Goal: Task Accomplishment & Management: Manage account settings

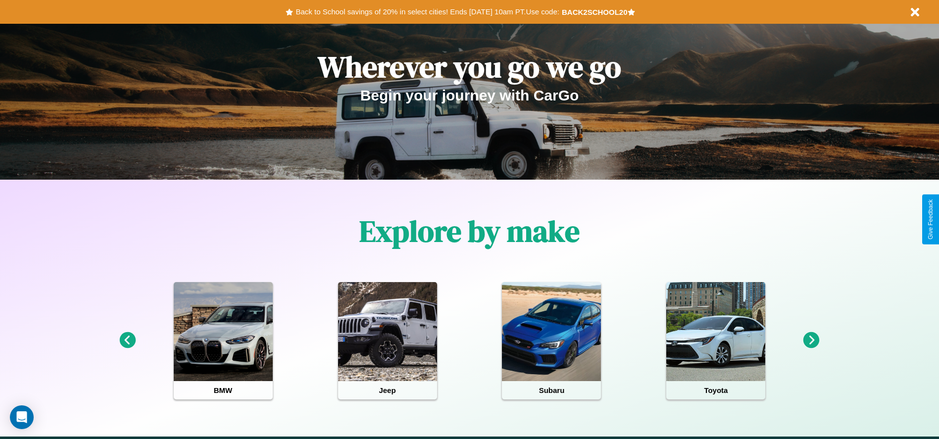
scroll to position [205, 0]
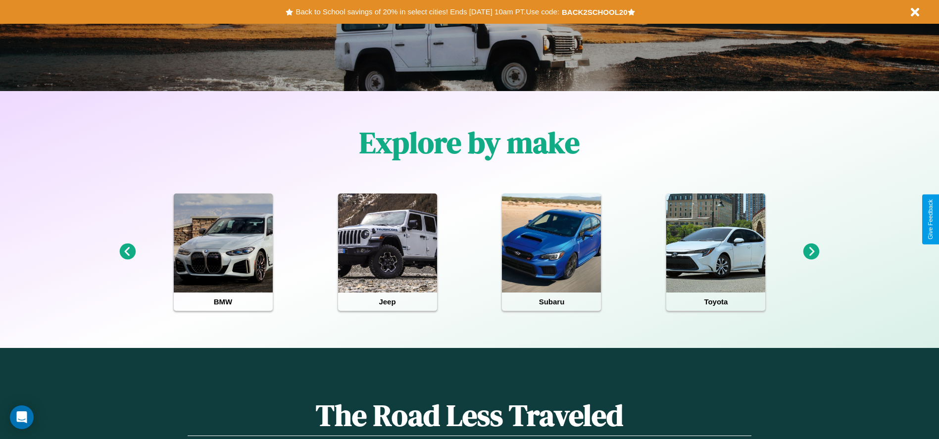
click at [127, 252] on icon at bounding box center [127, 252] width 16 height 16
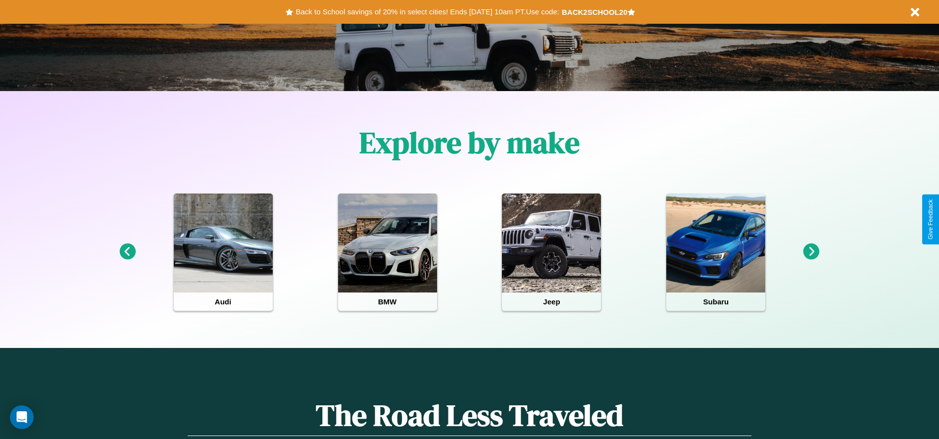
click at [811, 252] on icon at bounding box center [811, 252] width 16 height 16
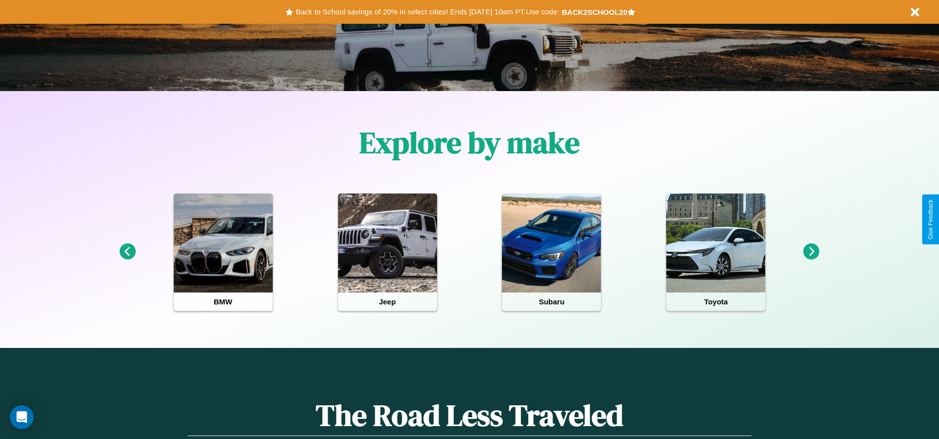
click at [811, 252] on icon at bounding box center [811, 252] width 16 height 16
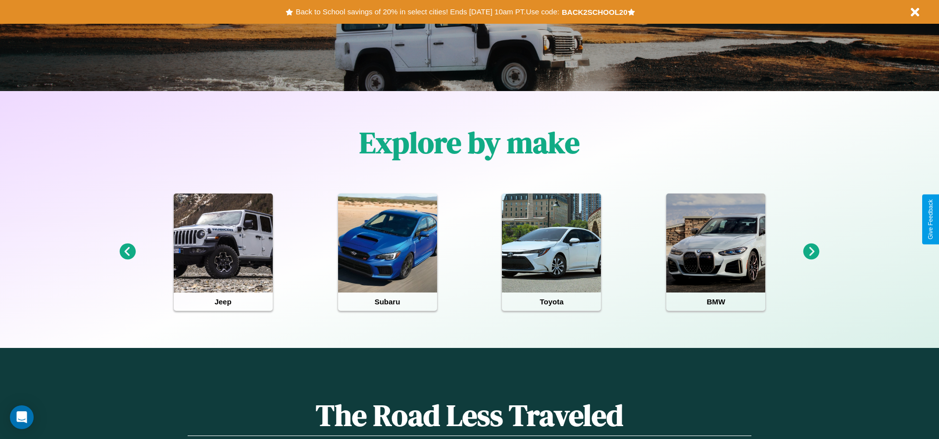
click at [811, 252] on icon at bounding box center [811, 252] width 16 height 16
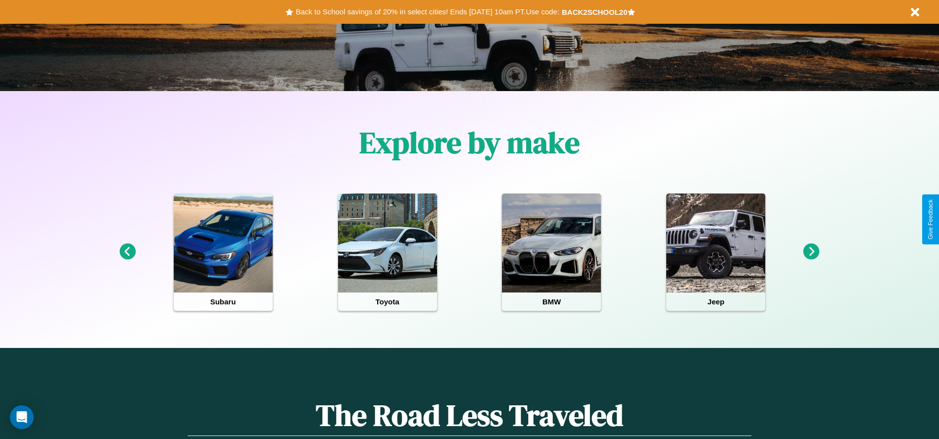
click at [127, 252] on icon at bounding box center [127, 252] width 16 height 16
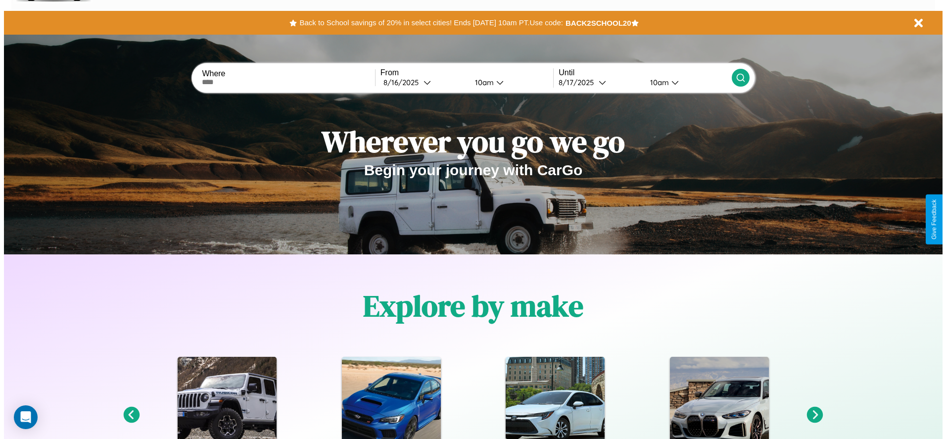
scroll to position [0, 0]
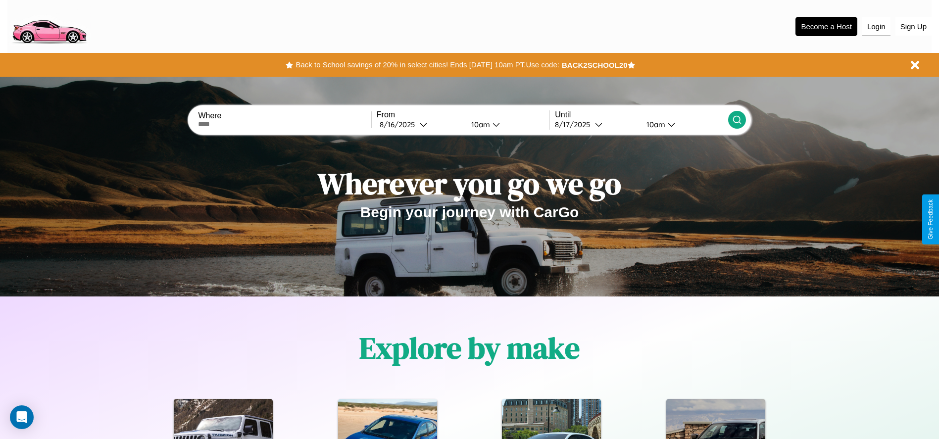
click at [876, 26] on button "Login" at bounding box center [876, 26] width 28 height 19
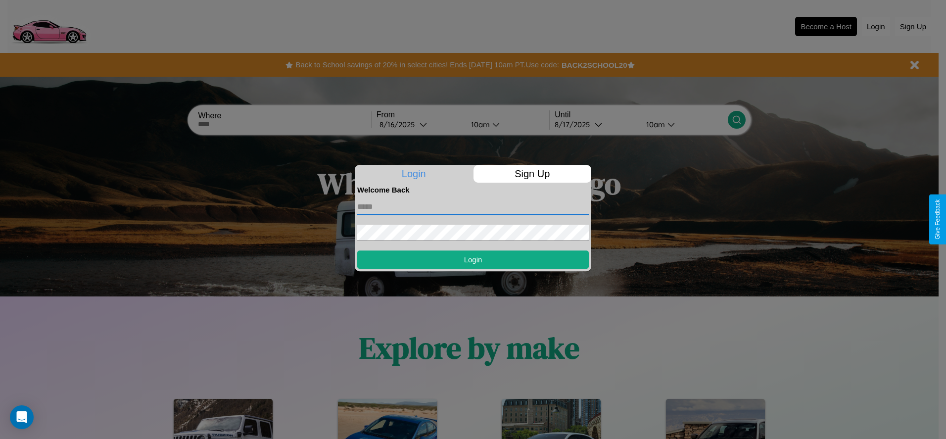
click at [473, 206] on input "text" at bounding box center [473, 207] width 232 height 16
type input "**********"
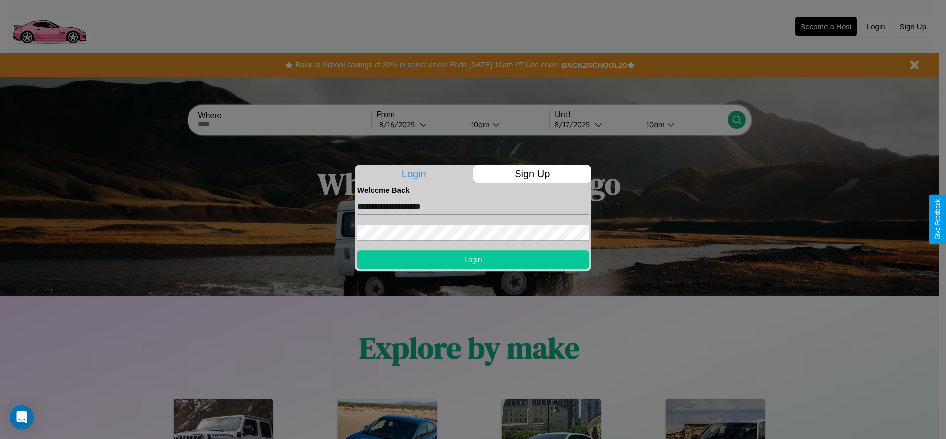
click at [473, 259] on button "Login" at bounding box center [473, 259] width 232 height 18
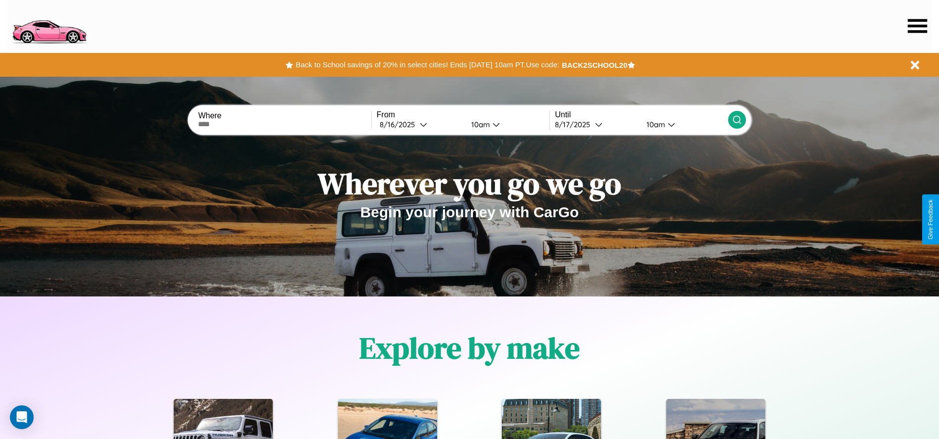
click at [917, 26] on icon at bounding box center [917, 26] width 19 height 14
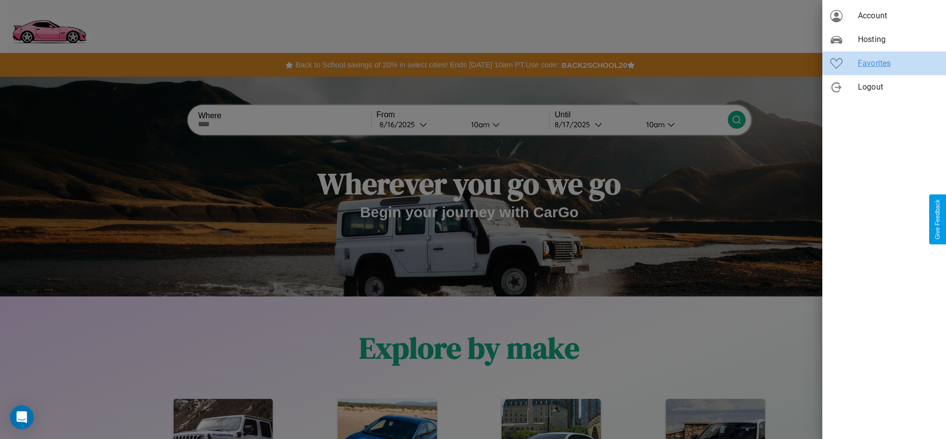
click at [884, 63] on span "Favorites" at bounding box center [898, 63] width 80 height 12
